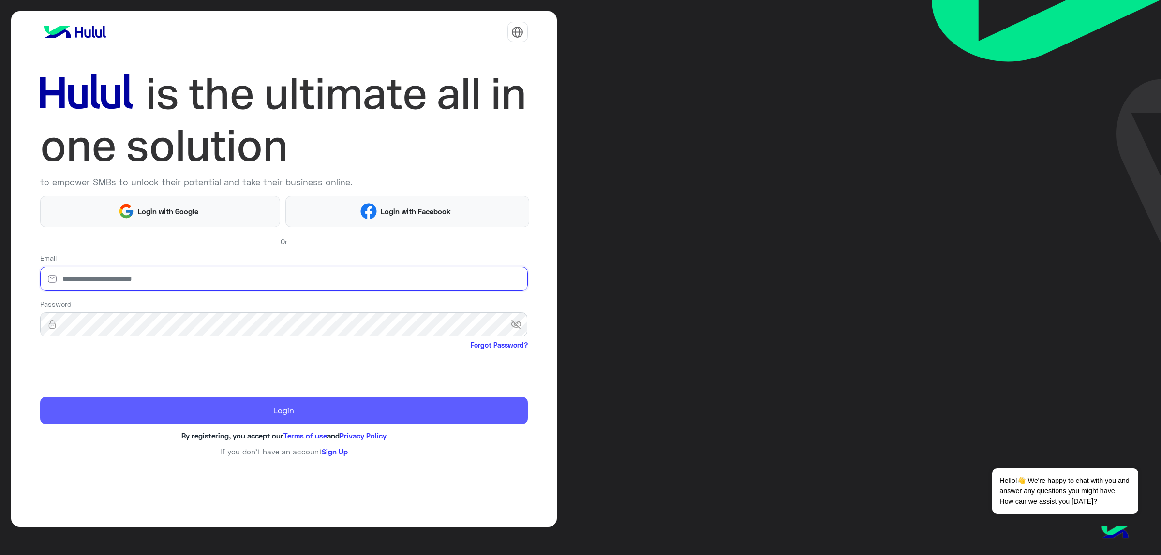
type input "**********"
click at [98, 401] on button "Login" at bounding box center [284, 410] width 488 height 27
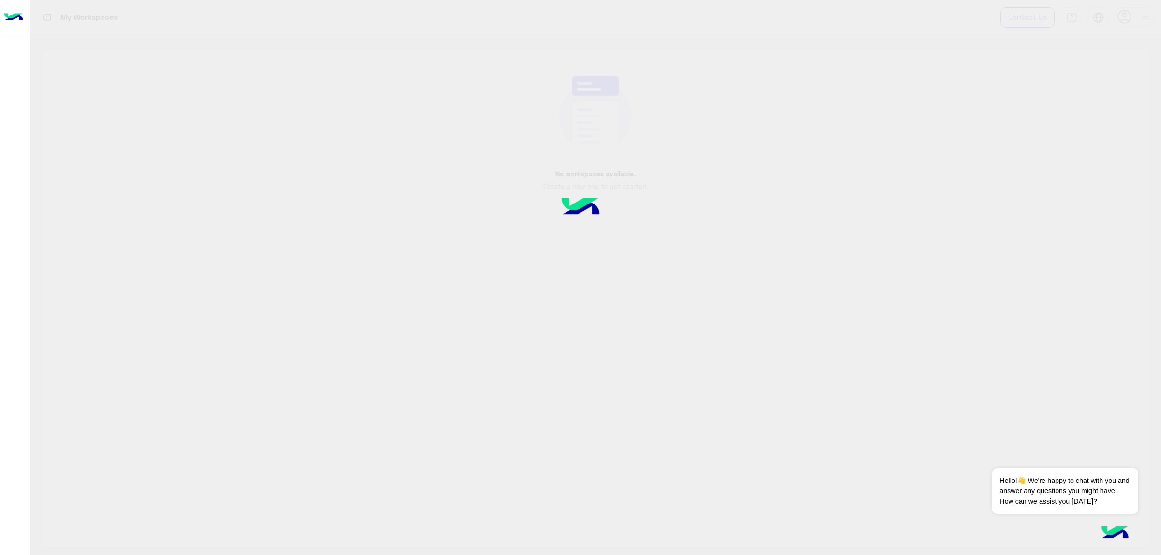
click at [98, 401] on div at bounding box center [580, 278] width 1161 height 556
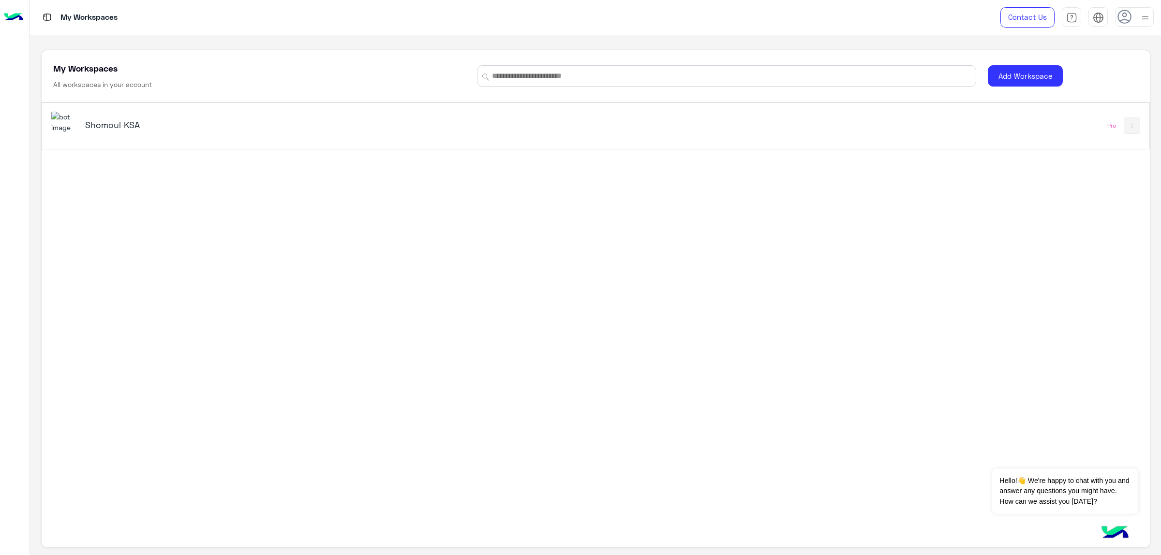
click at [107, 127] on h5 "Shomoul KSA" at bounding box center [281, 125] width 392 height 12
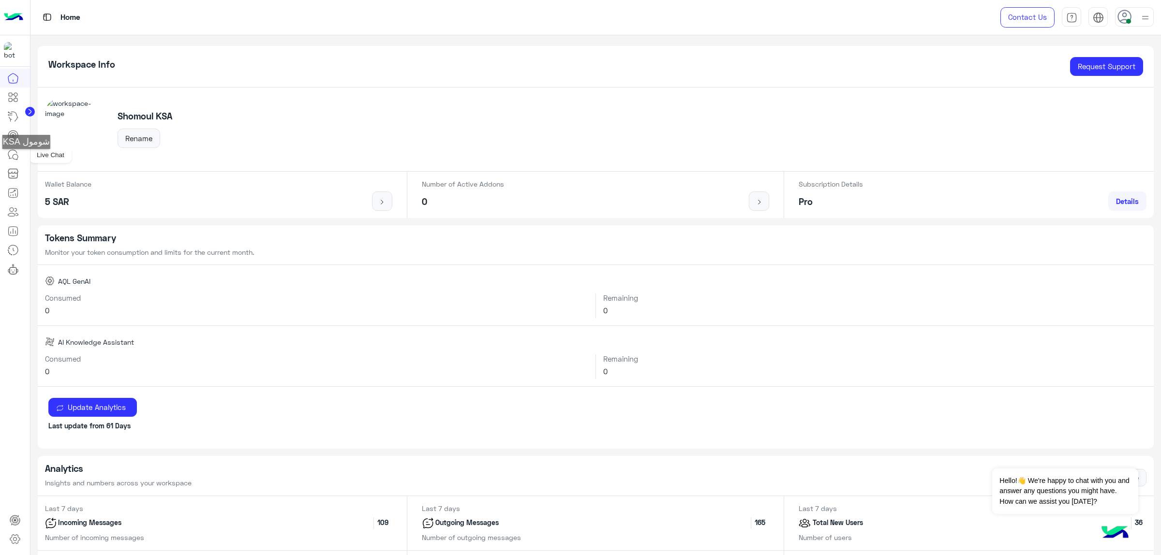
click at [15, 159] on icon at bounding box center [13, 155] width 12 height 12
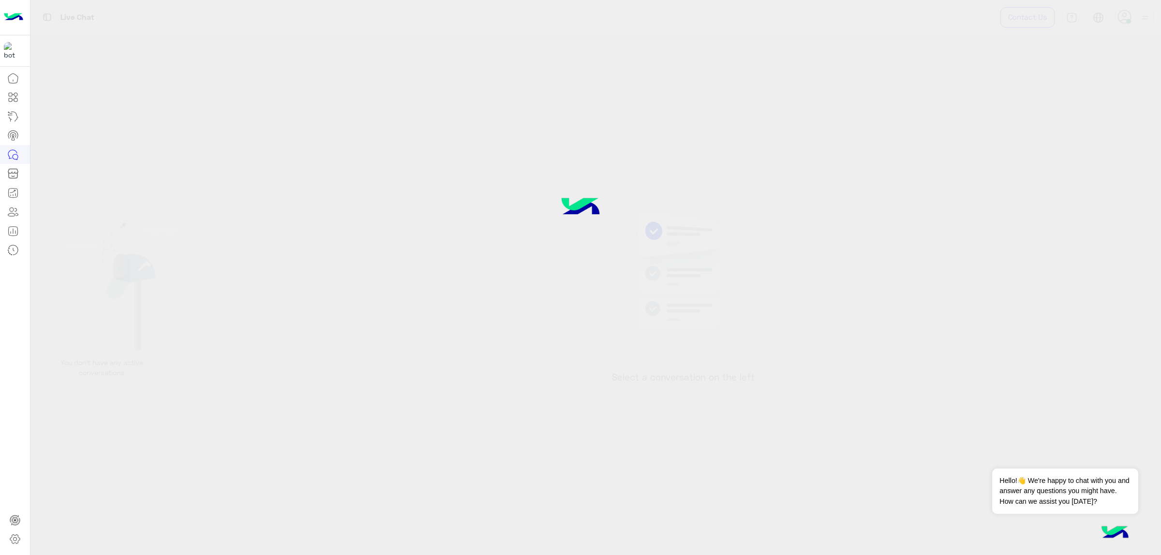
click at [15, 159] on icon at bounding box center [13, 155] width 12 height 12
